Goal: Task Accomplishment & Management: Manage account settings

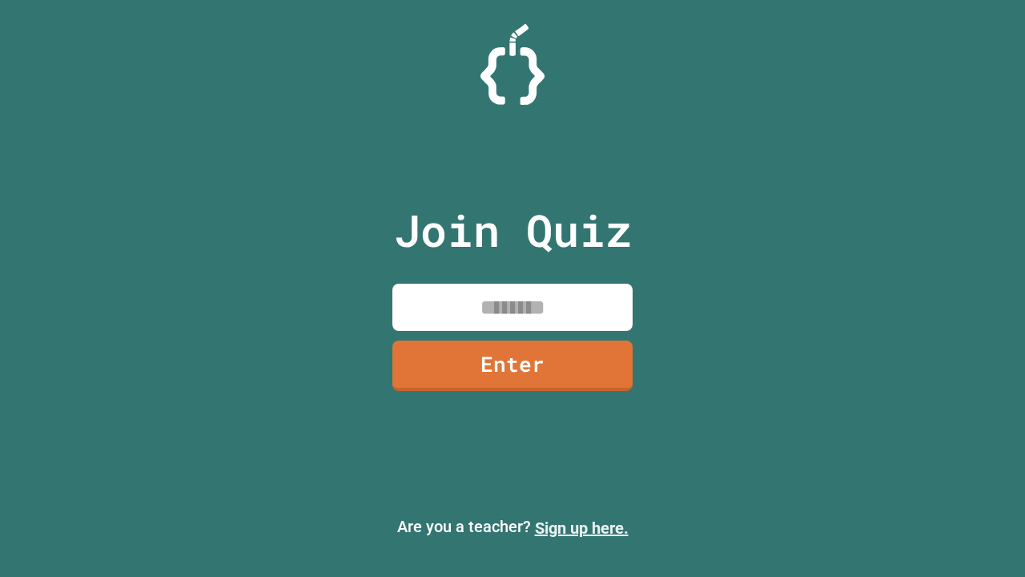
click at [582, 528] on link "Sign up here." at bounding box center [582, 527] width 94 height 19
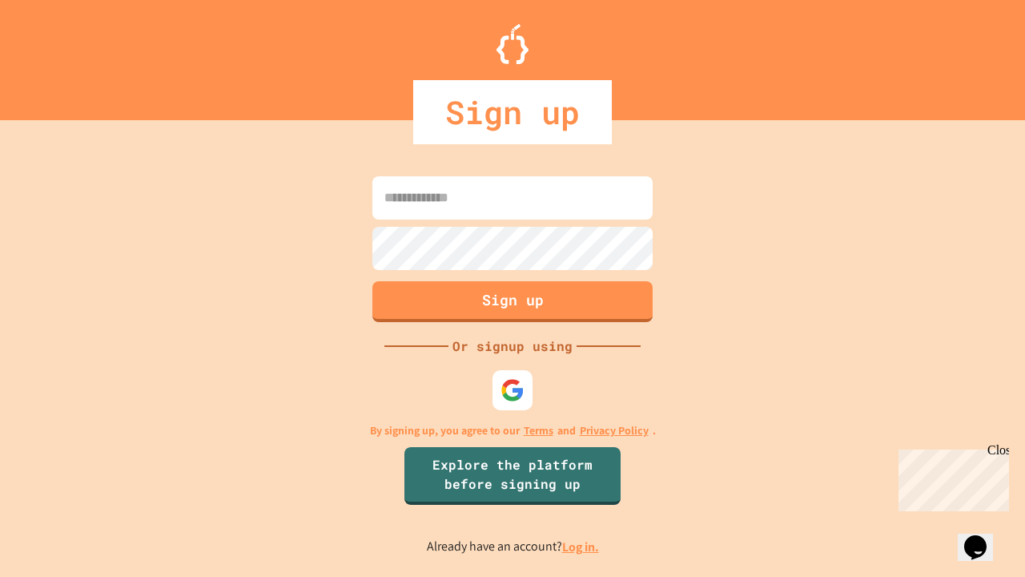
click at [582, 546] on link "Log in." at bounding box center [580, 546] width 37 height 17
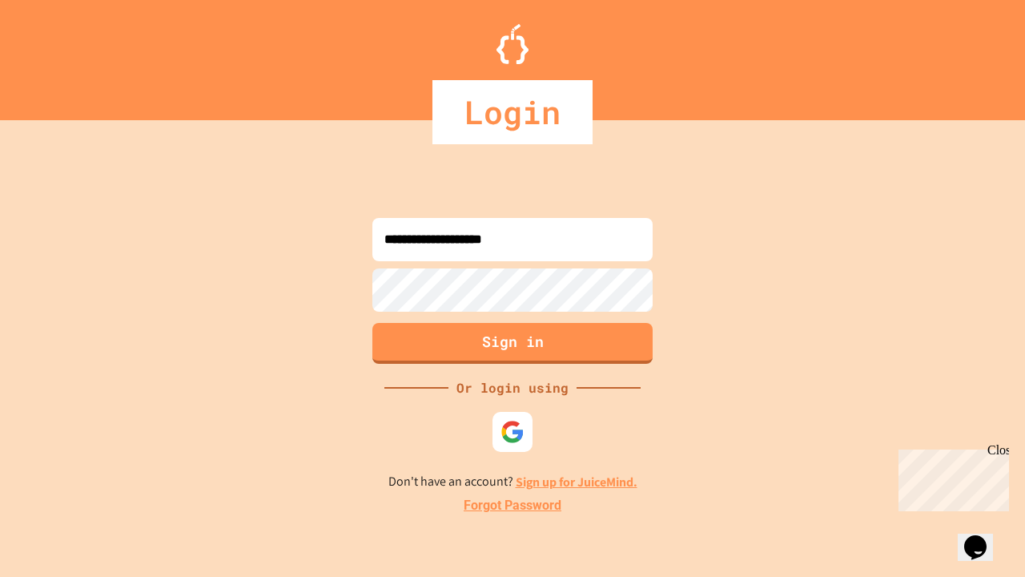
type input "**********"
